Goal: Information Seeking & Learning: Learn about a topic

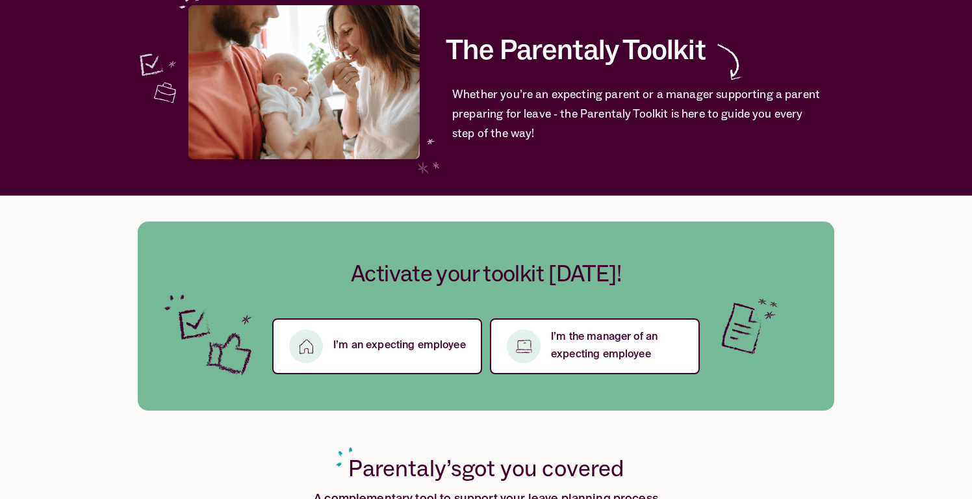
scroll to position [101, 0]
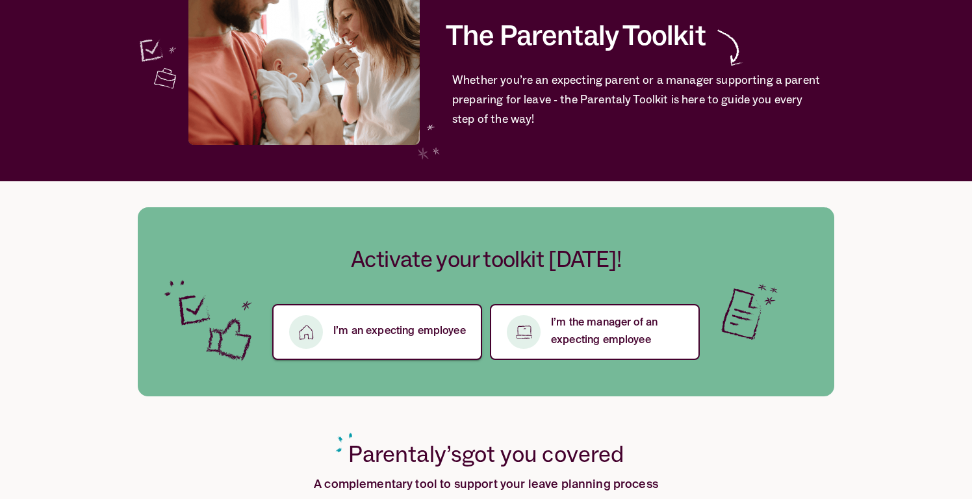
click at [421, 331] on p "I’m an expecting employee" at bounding box center [399, 332] width 133 height 18
